Goal: Find specific page/section: Find specific page/section

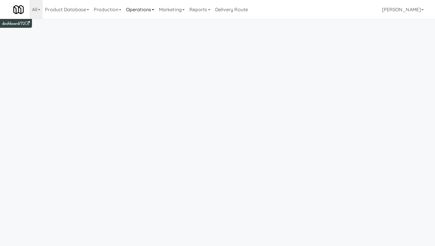
click at [138, 12] on link "Operations" at bounding box center [140, 9] width 33 height 19
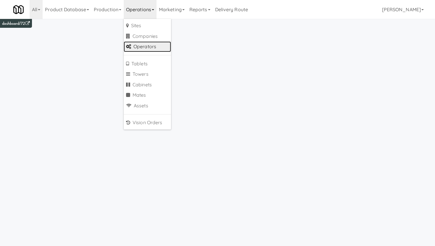
click at [136, 46] on link "Operators" at bounding box center [147, 46] width 47 height 11
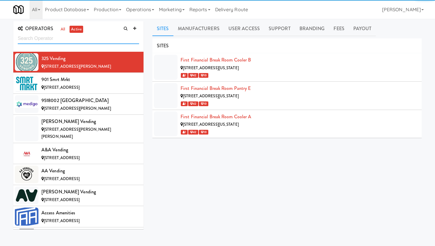
click at [55, 41] on input "text" at bounding box center [78, 38] width 121 height 11
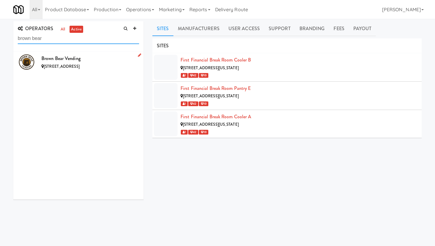
type input "brown bear"
click at [97, 58] on div "Brown Bear Vending" at bounding box center [90, 58] width 98 height 9
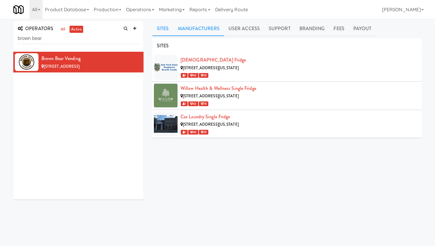
click at [203, 35] on link "Manufacturers" at bounding box center [198, 28] width 51 height 15
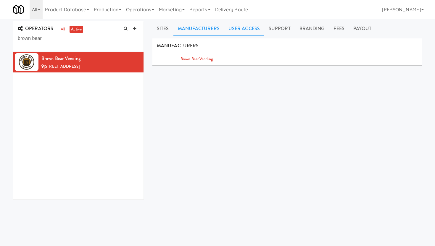
click at [233, 33] on link "User Access" at bounding box center [244, 28] width 40 height 15
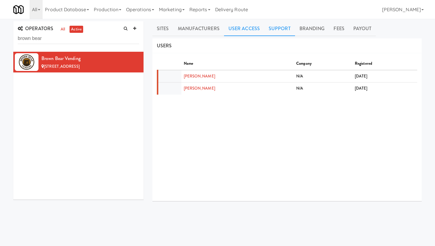
click at [278, 32] on link "Support" at bounding box center [279, 28] width 31 height 15
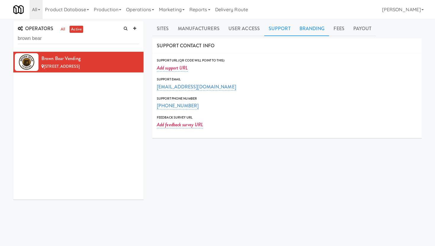
click at [314, 32] on link "Branding" at bounding box center [312, 28] width 34 height 15
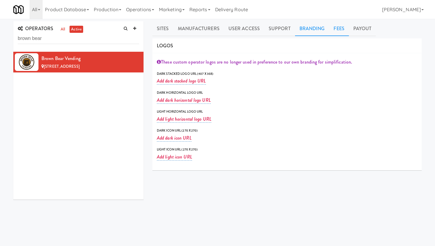
click at [335, 31] on link "Fees" at bounding box center [339, 28] width 20 height 15
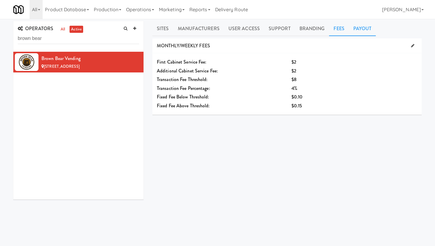
click at [356, 33] on link "Payout" at bounding box center [362, 28] width 27 height 15
